Goal: Entertainment & Leisure: Consume media (video, audio)

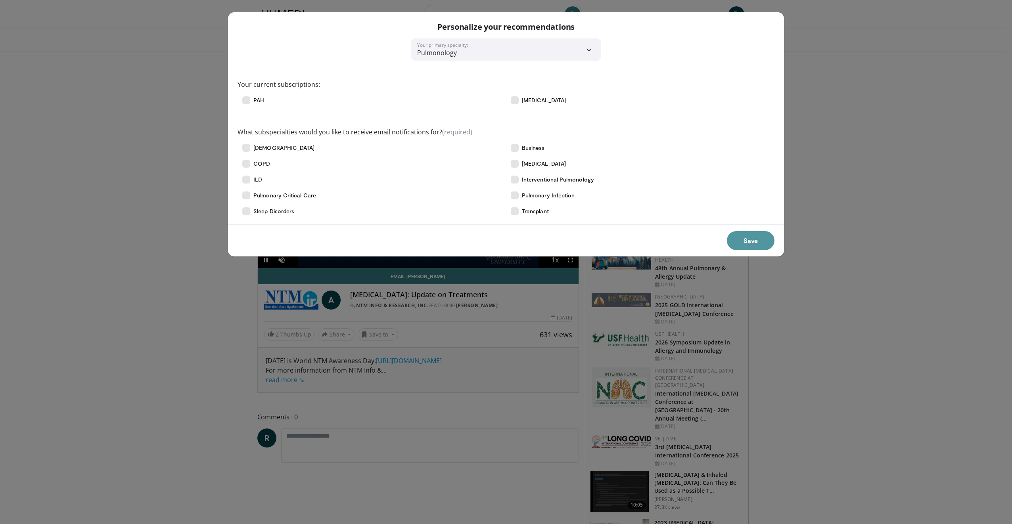
click at [745, 238] on button "Save" at bounding box center [751, 240] width 48 height 19
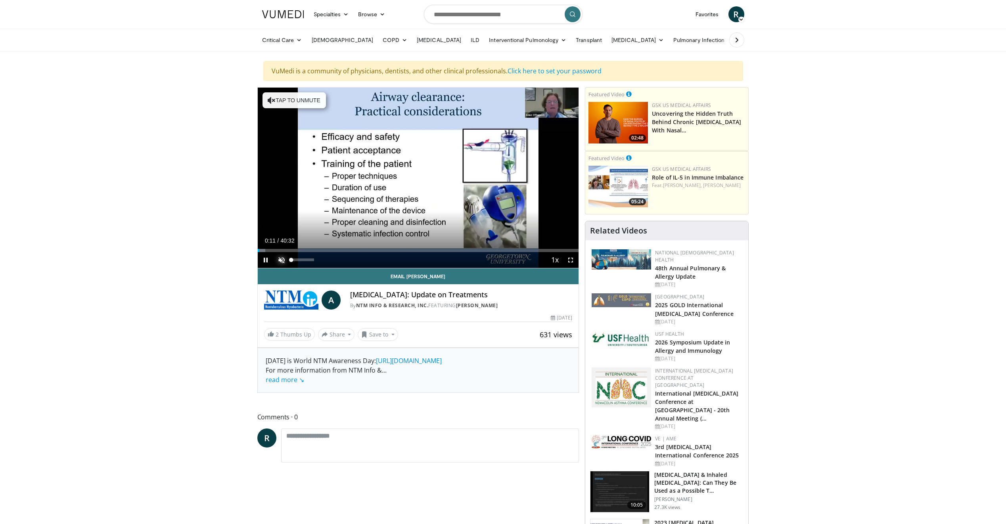
click at [280, 258] on span "Video Player" at bounding box center [282, 260] width 16 height 16
drag, startPoint x: 261, startPoint y: 248, endPoint x: 265, endPoint y: 249, distance: 4.0
click at [265, 249] on video-js "**********" at bounding box center [418, 178] width 321 height 181
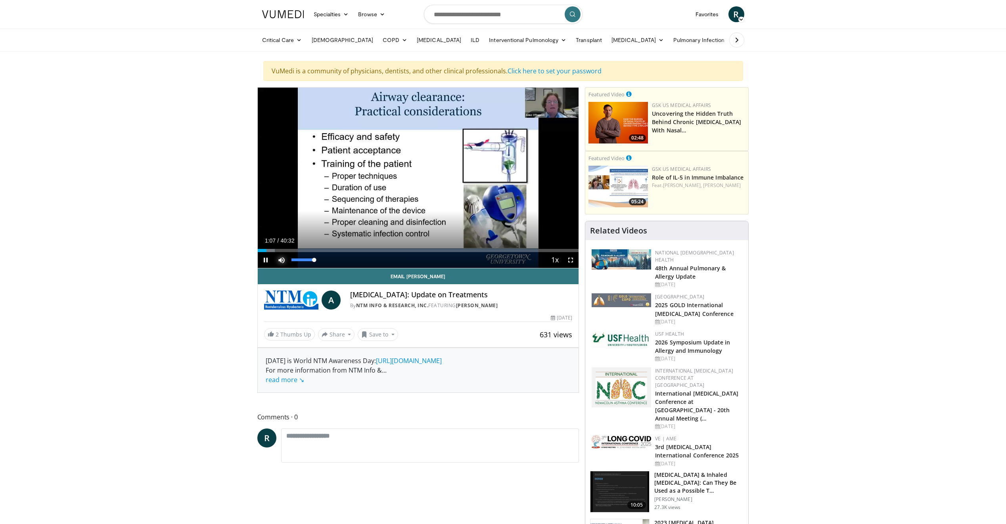
click at [280, 260] on span "Video Player" at bounding box center [282, 260] width 16 height 16
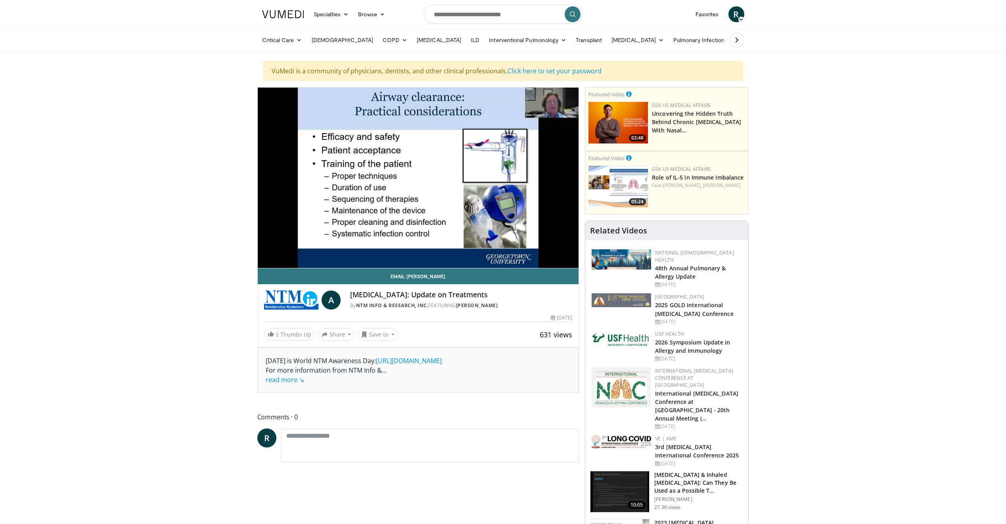
click at [280, 260] on div "10 seconds Tap to unmute" at bounding box center [418, 178] width 321 height 180
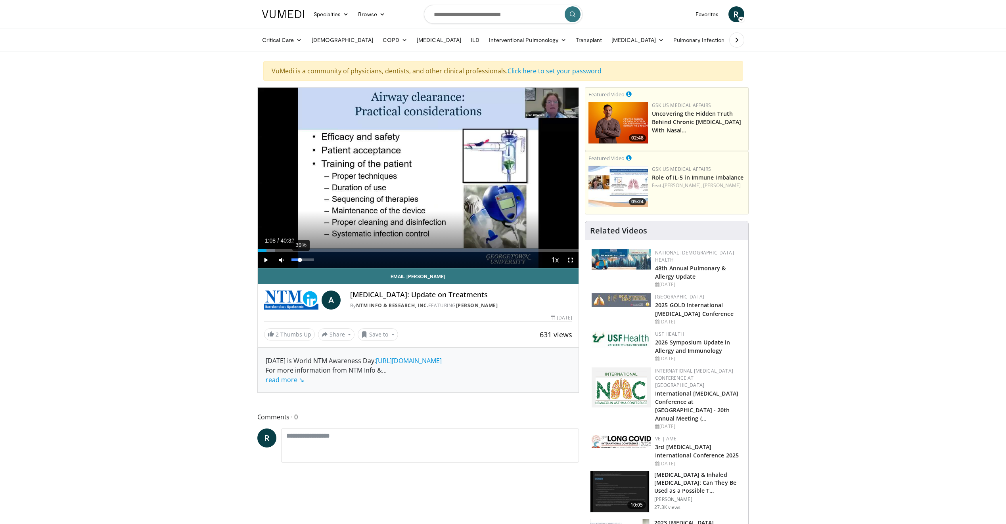
drag, startPoint x: 289, startPoint y: 260, endPoint x: 300, endPoint y: 262, distance: 11.2
click at [300, 261] on div "Volume Level" at bounding box center [295, 260] width 9 height 3
drag, startPoint x: 299, startPoint y: 260, endPoint x: 312, endPoint y: 261, distance: 13.1
click at [312, 261] on div "Volume Level" at bounding box center [301, 260] width 21 height 3
click at [265, 262] on span "Video Player" at bounding box center [266, 260] width 16 height 16
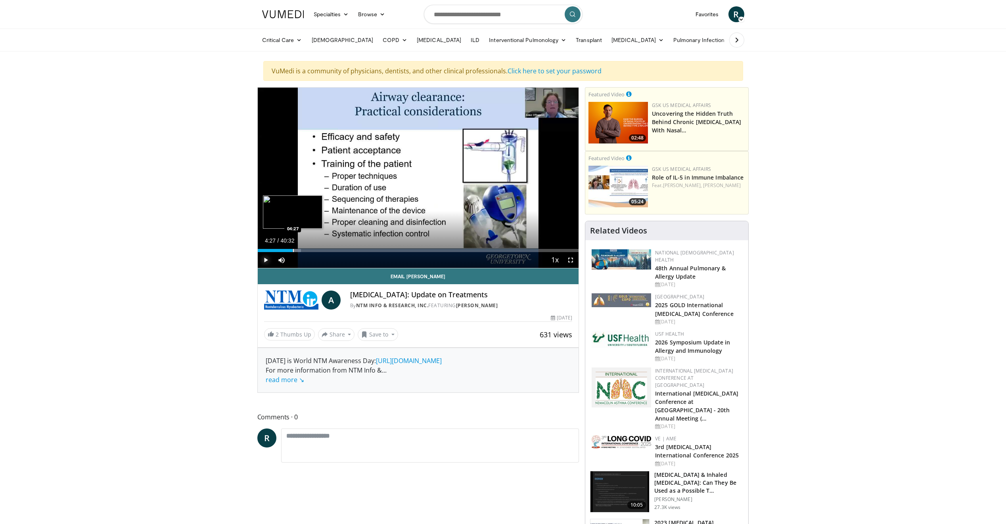
drag, startPoint x: 283, startPoint y: 251, endPoint x: 293, endPoint y: 251, distance: 9.5
click at [293, 251] on div "Progress Bar" at bounding box center [293, 250] width 1 height 3
click at [569, 260] on span "Video Player" at bounding box center [571, 260] width 16 height 16
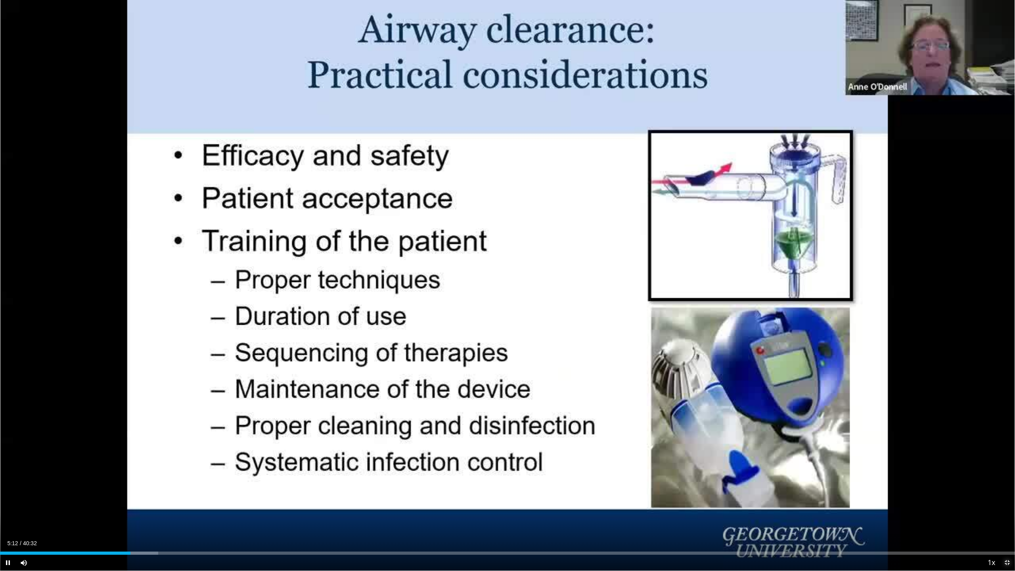
click at [1006, 524] on span "Video Player" at bounding box center [1007, 563] width 16 height 16
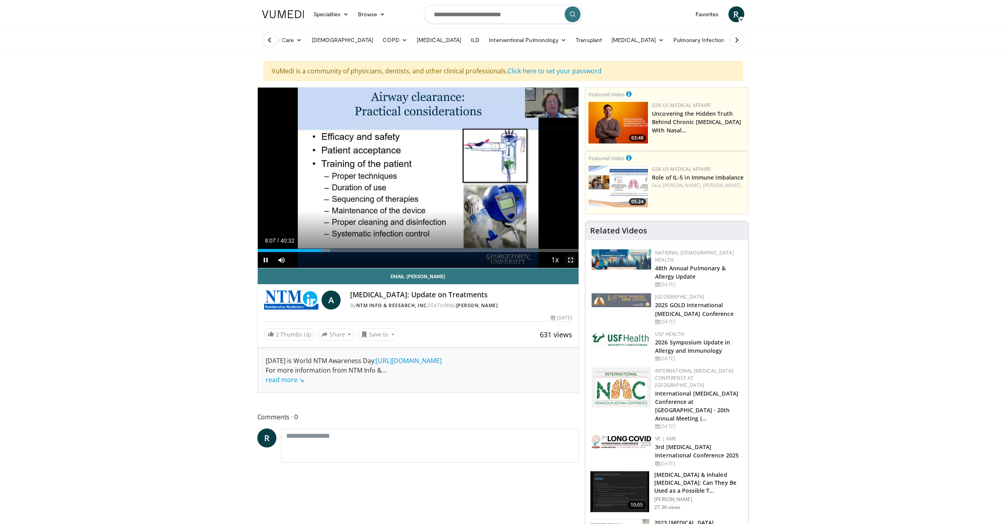
click at [570, 261] on span "Video Player" at bounding box center [571, 260] width 16 height 16
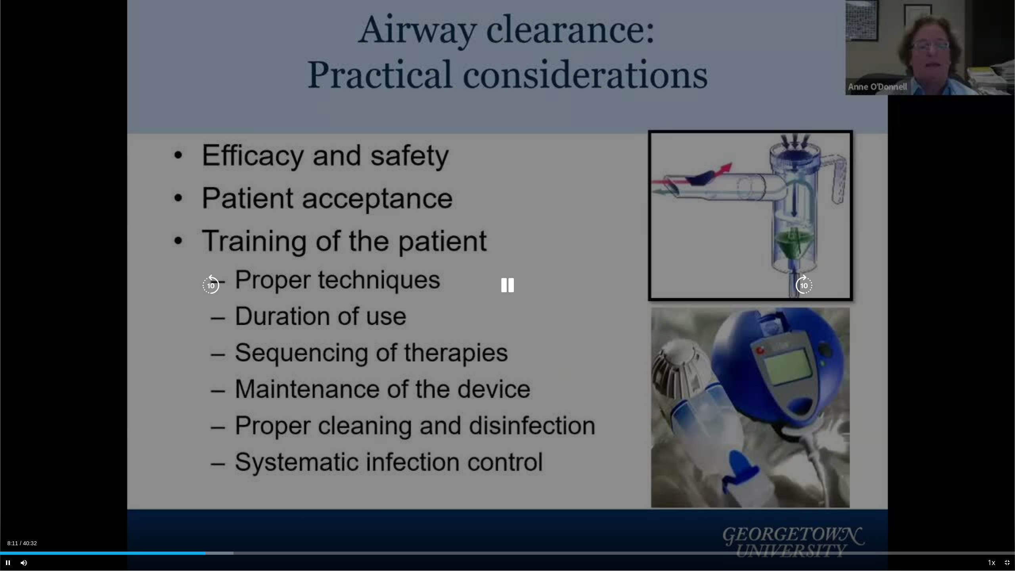
click at [507, 291] on icon "Video Player" at bounding box center [508, 285] width 22 height 22
click at [504, 284] on icon "Video Player" at bounding box center [508, 285] width 22 height 22
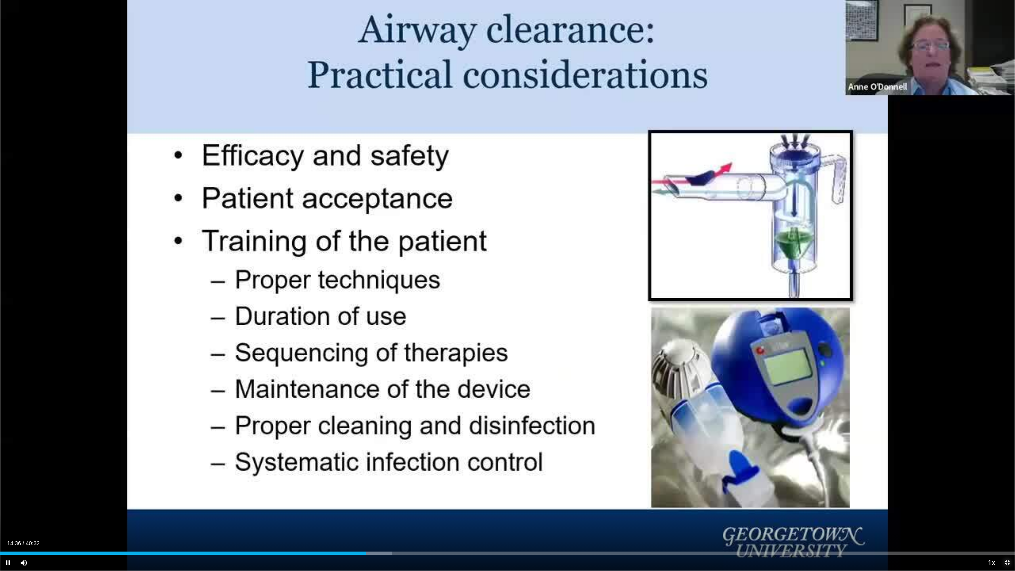
click at [1006, 524] on span "Video Player" at bounding box center [1007, 563] width 16 height 16
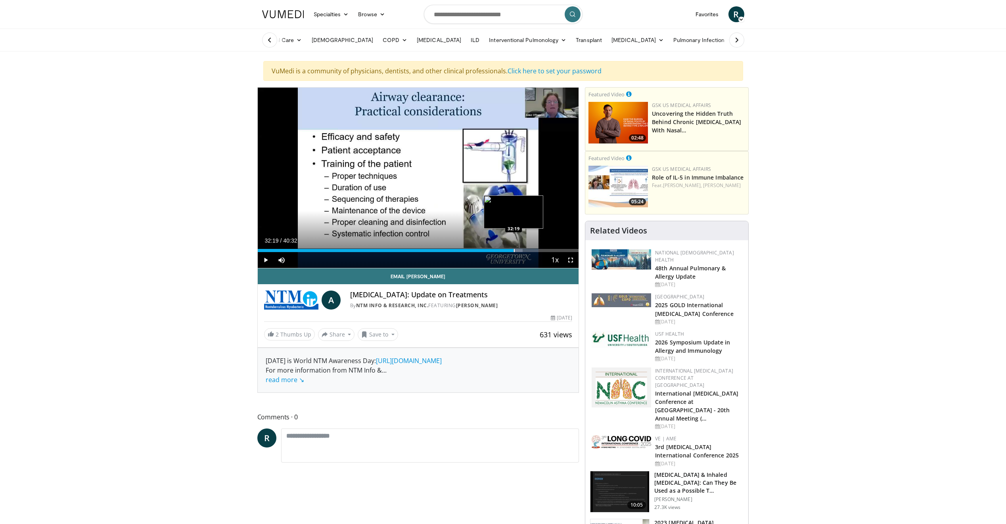
click at [514, 249] on div "Progress Bar" at bounding box center [514, 250] width 1 height 3
click at [517, 251] on div "Progress Bar" at bounding box center [517, 250] width 1 height 3
click at [523, 251] on div "Progress Bar" at bounding box center [523, 250] width 1 height 3
click at [524, 251] on div "Progress Bar" at bounding box center [524, 250] width 1 height 3
click at [526, 251] on div "Progress Bar" at bounding box center [526, 250] width 1 height 3
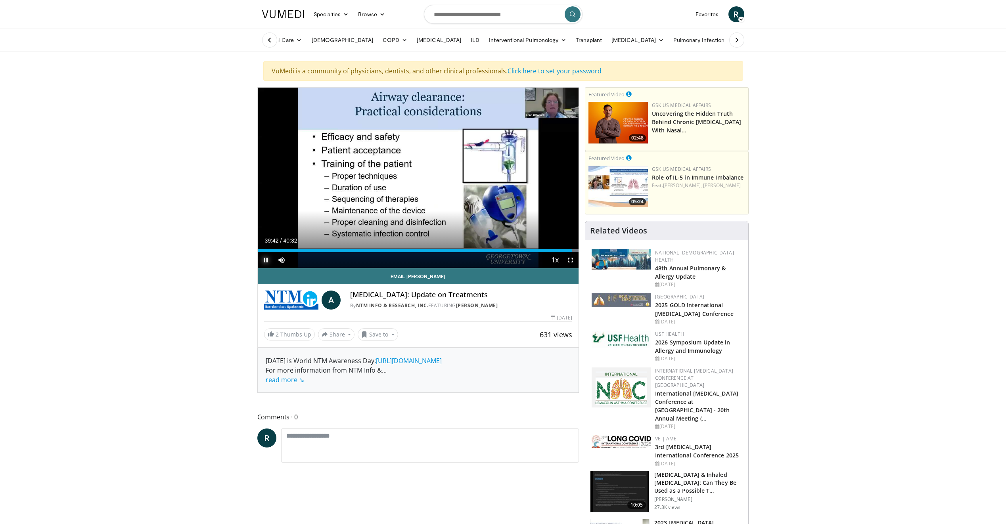
click at [263, 259] on video-js "**********" at bounding box center [418, 178] width 321 height 181
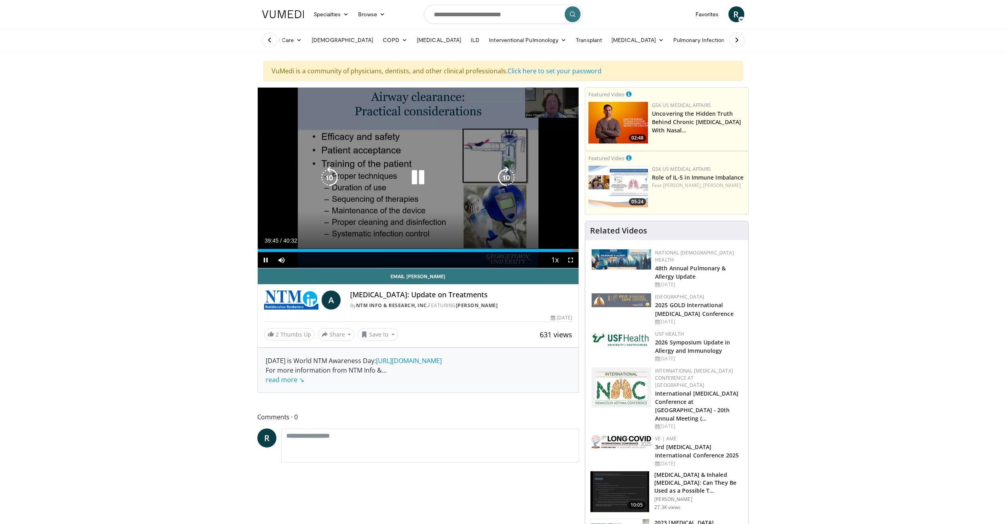
click at [419, 176] on icon "Video Player" at bounding box center [418, 178] width 22 height 22
